Goal: Task Accomplishment & Management: Manage account settings

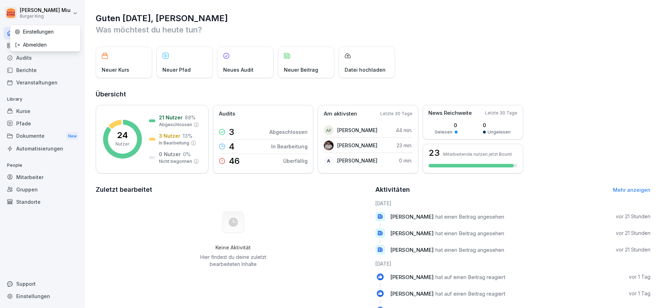
click at [62, 12] on html "[PERSON_NAME] King Home News Audits Berichte Veranstaltungen Library Kurse Pfad…" at bounding box center [330, 154] width 661 height 308
click at [61, 41] on div "Abmelden" at bounding box center [45, 44] width 70 height 13
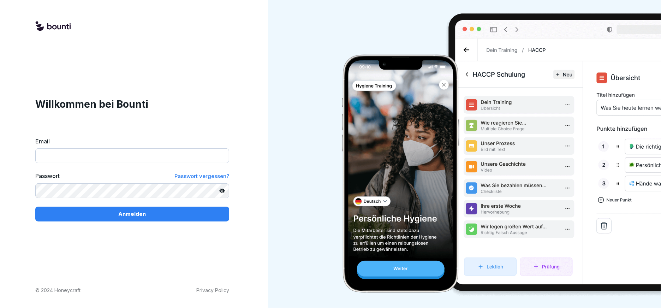
click at [85, 154] on input "Email" at bounding box center [132, 155] width 194 height 15
type input "**********"
click at [89, 182] on div "Passwort Passwort vergessen?" at bounding box center [132, 185] width 194 height 26
click at [35, 207] on button "Anmelden" at bounding box center [132, 214] width 194 height 15
